Goal: Information Seeking & Learning: Understand process/instructions

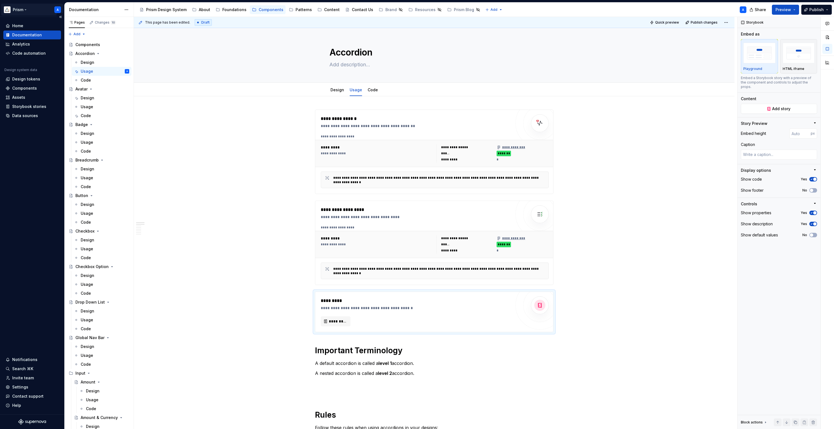
click at [21, 9] on html "Prism A Home Documentation Analytics Code automation Design system data Design …" at bounding box center [417, 214] width 834 height 429
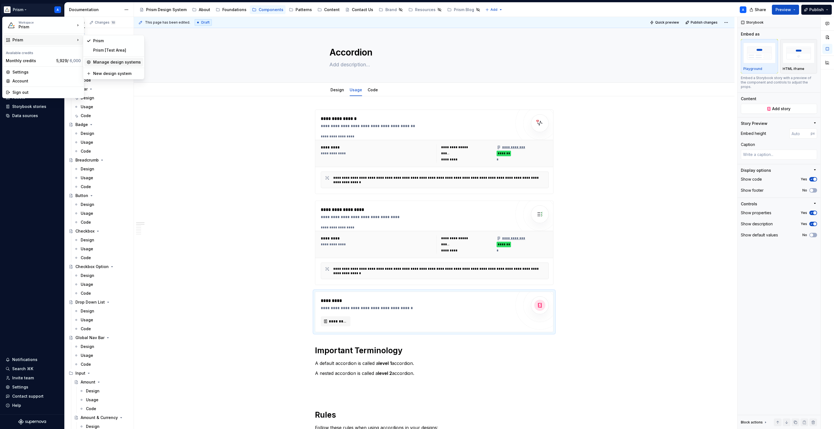
click at [123, 62] on div "Manage design systems" at bounding box center [117, 62] width 48 height 6
type textarea "*"
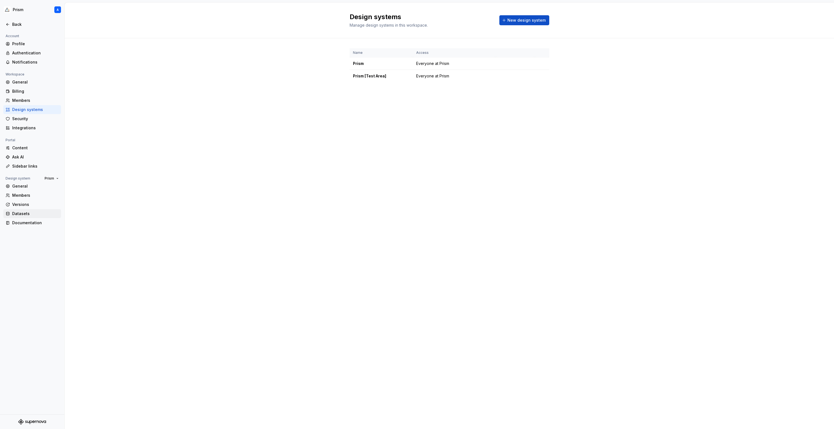
click at [28, 214] on div "Datasets" at bounding box center [35, 214] width 47 height 6
click at [506, 51] on div "How to use datasets?" at bounding box center [449, 57] width 199 height 17
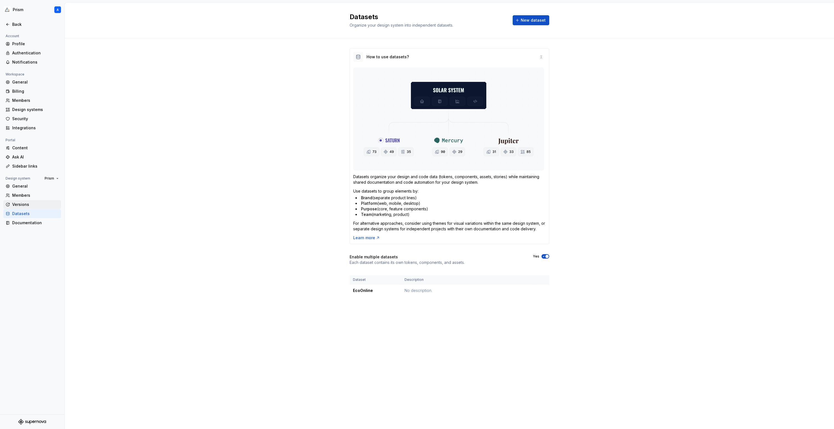
click at [31, 205] on div "Versions" at bounding box center [35, 205] width 47 height 6
